Goal: Navigation & Orientation: Find specific page/section

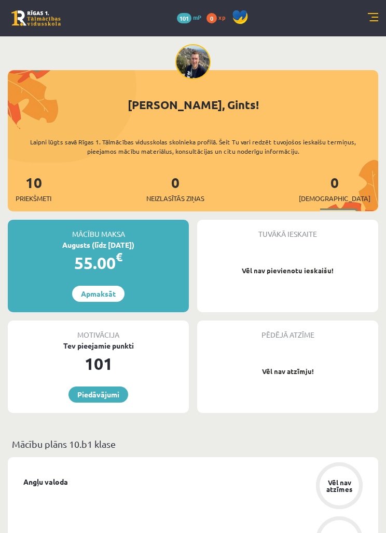
click at [194, 49] on img at bounding box center [192, 61] width 35 height 35
click at [373, 16] on link at bounding box center [373, 18] width 10 height 10
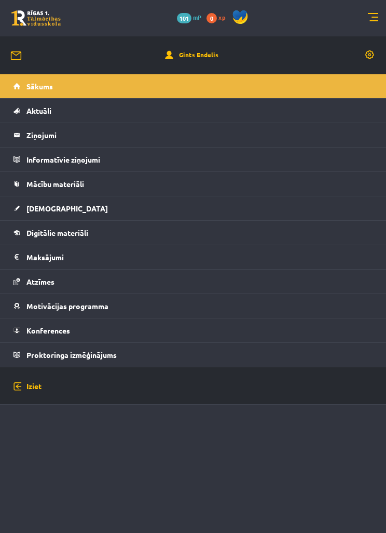
click at [372, 53] on link at bounding box center [370, 55] width 10 height 10
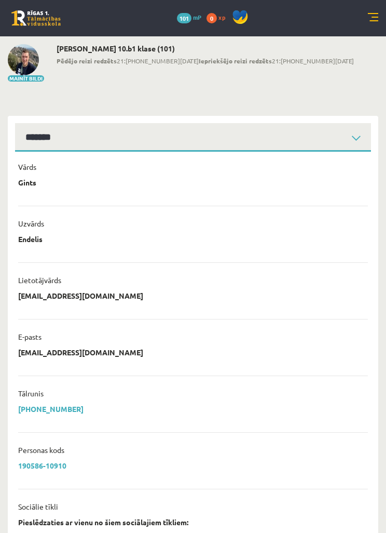
click at [34, 70] on img at bounding box center [23, 59] width 31 height 31
click at [42, 76] on button "Mainīt bildi" at bounding box center [26, 78] width 36 height 6
click at [367, 21] on div "0 Dāvanas 101 mP 0 xp" at bounding box center [193, 18] width 386 height 36
click at [377, 19] on link at bounding box center [373, 18] width 10 height 10
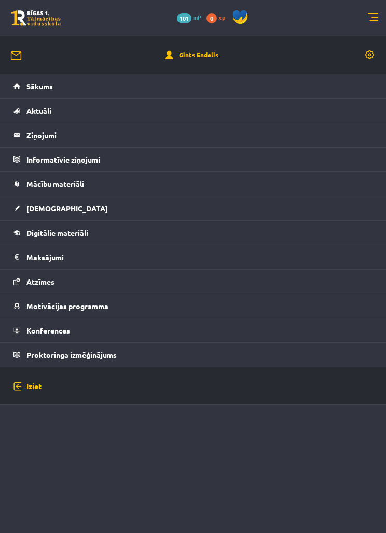
click at [60, 182] on span "Mācību materiāli" at bounding box center [55, 183] width 58 height 9
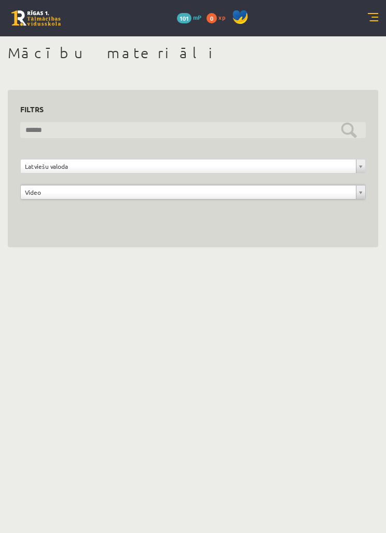
click at [349, 131] on input "text" at bounding box center [193, 130] width 346 height 16
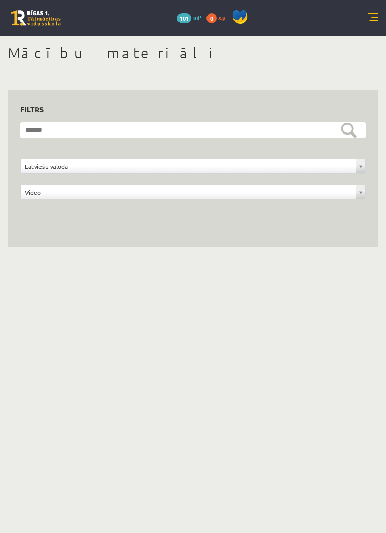
click at [334, 274] on body "eSkola - R1TV.lv 0 Dāvanas 101 mP 0 xp Gints Endelis Sākums Aktuāli Kā mācīties…" at bounding box center [193, 266] width 386 height 533
click at [369, 15] on link at bounding box center [373, 18] width 10 height 10
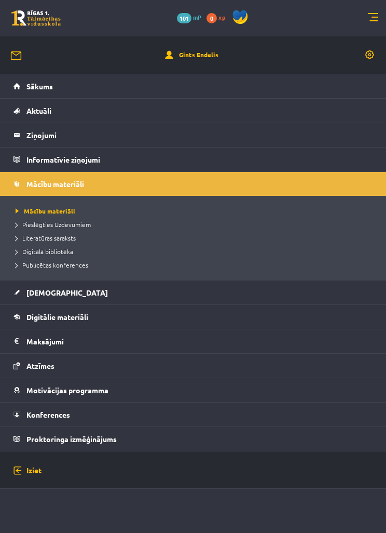
click at [50, 250] on span "Digitālā bibliotēka" at bounding box center [45, 251] width 58 height 8
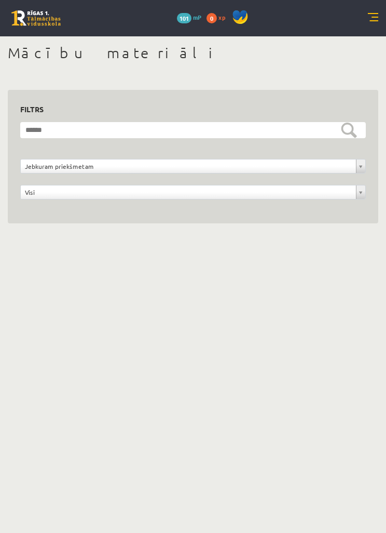
click at [32, 18] on link at bounding box center [35, 18] width 49 height 16
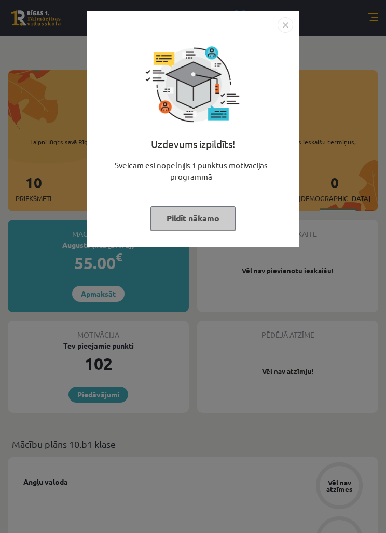
click at [206, 213] on button "Pildīt nākamo" at bounding box center [193, 218] width 85 height 24
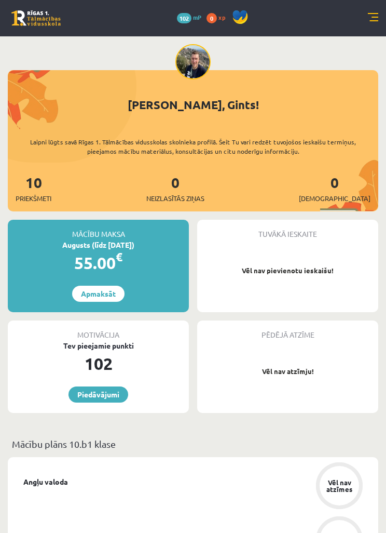
click at [107, 390] on link "Piedāvājumi" at bounding box center [99, 394] width 60 height 16
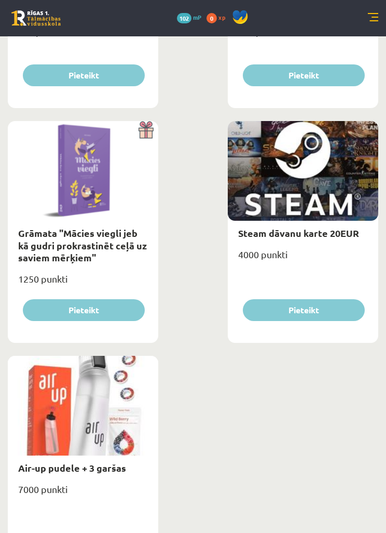
scroll to position [2407, 0]
